Goal: Register for event/course

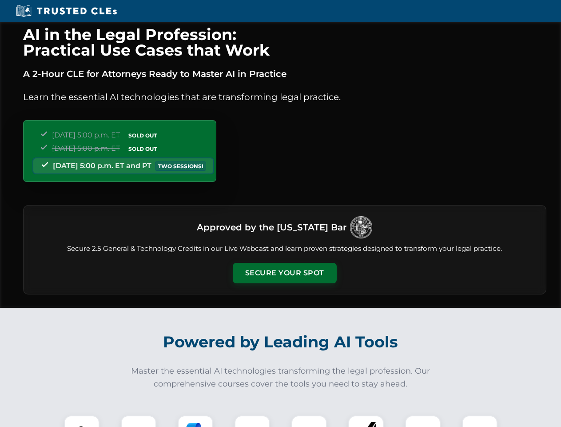
click at [284, 273] on button "Secure Your Spot" at bounding box center [285, 273] width 104 height 20
click at [82, 421] on img at bounding box center [82, 433] width 26 height 26
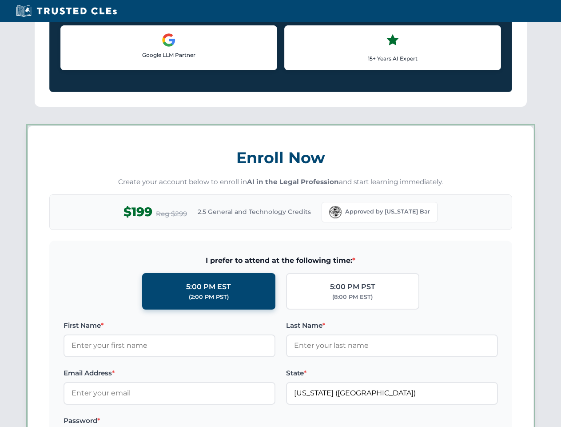
click at [196, 421] on label "Password *" at bounding box center [170, 420] width 212 height 11
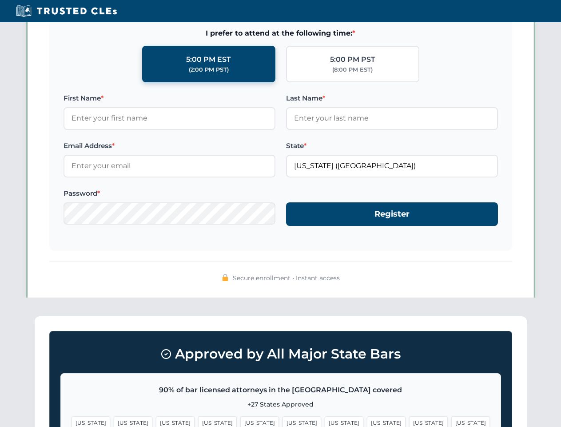
click at [409, 421] on span "[US_STATE]" at bounding box center [428, 422] width 39 height 13
